Goal: Information Seeking & Learning: Learn about a topic

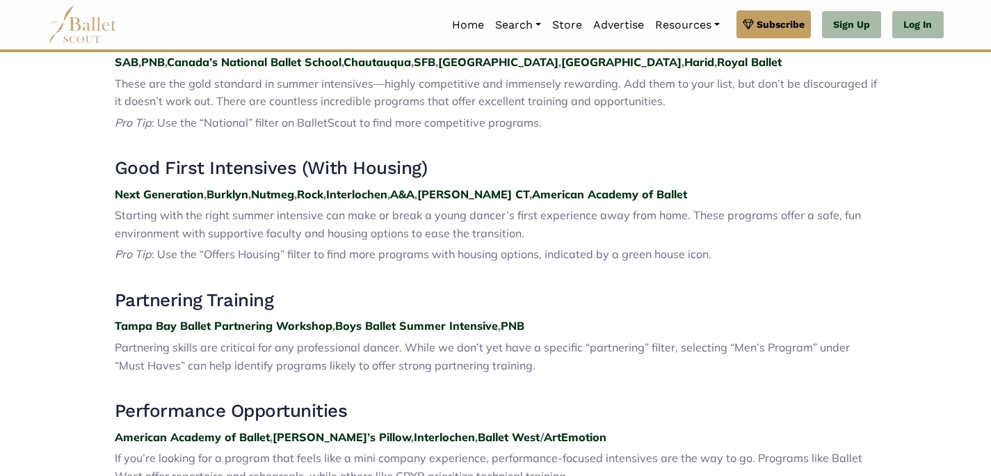
scroll to position [600, 0]
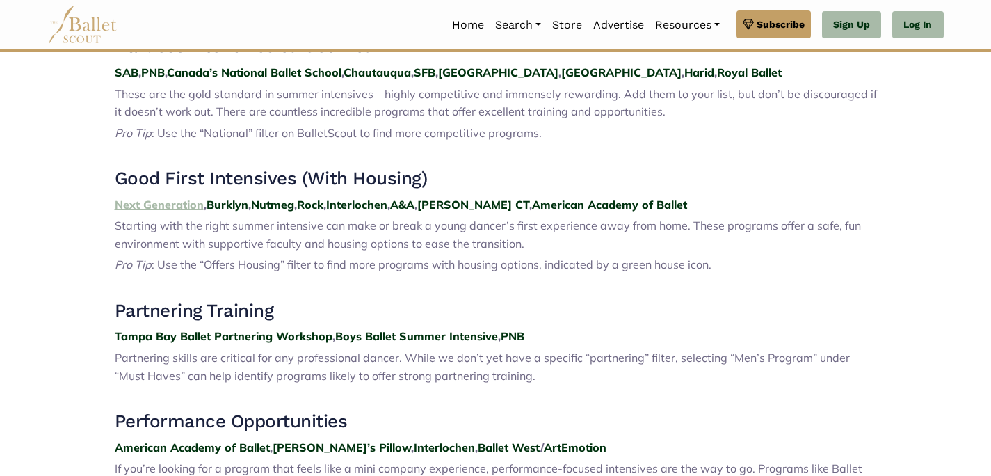
click at [162, 200] on strong "Next Generation" at bounding box center [159, 204] width 89 height 14
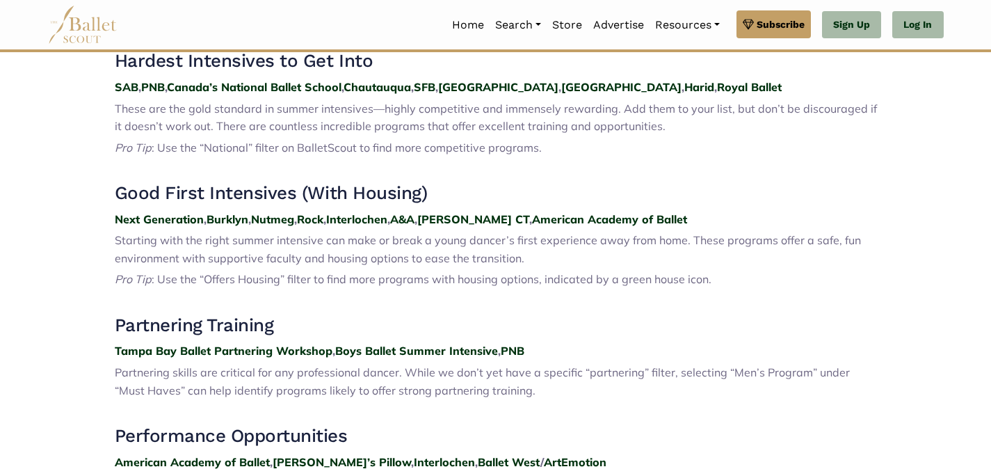
scroll to position [600, 0]
